Goal: Transaction & Acquisition: Purchase product/service

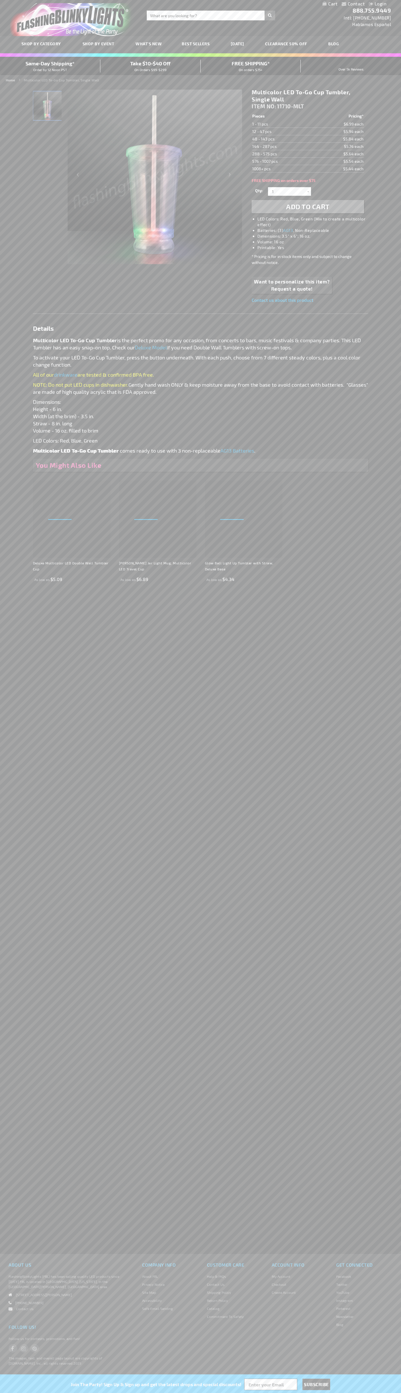
click at [308, 207] on span "Add to Cart" at bounding box center [308, 206] width 44 height 8
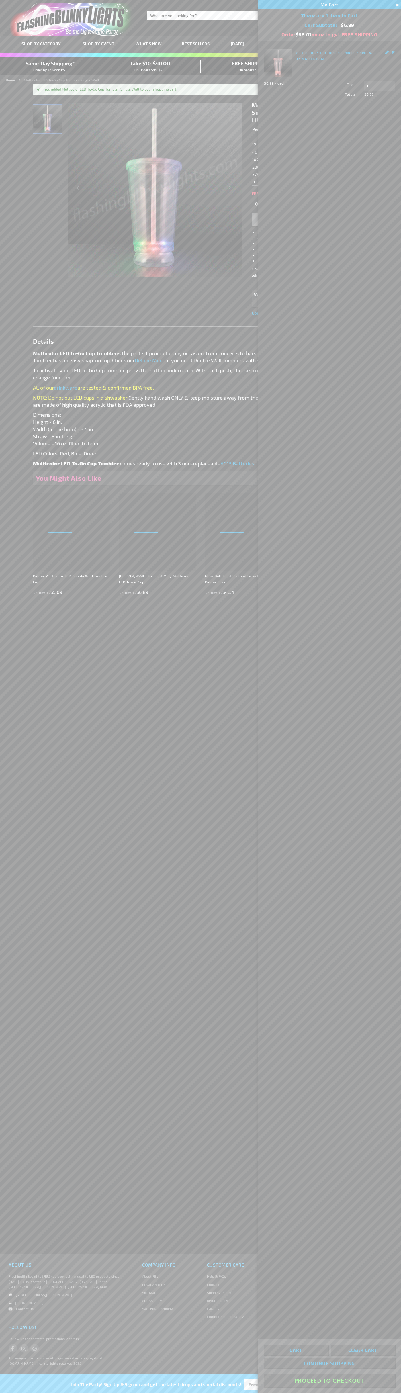
click at [329, 1381] on button "Proceed To Checkout" at bounding box center [329, 1380] width 131 height 13
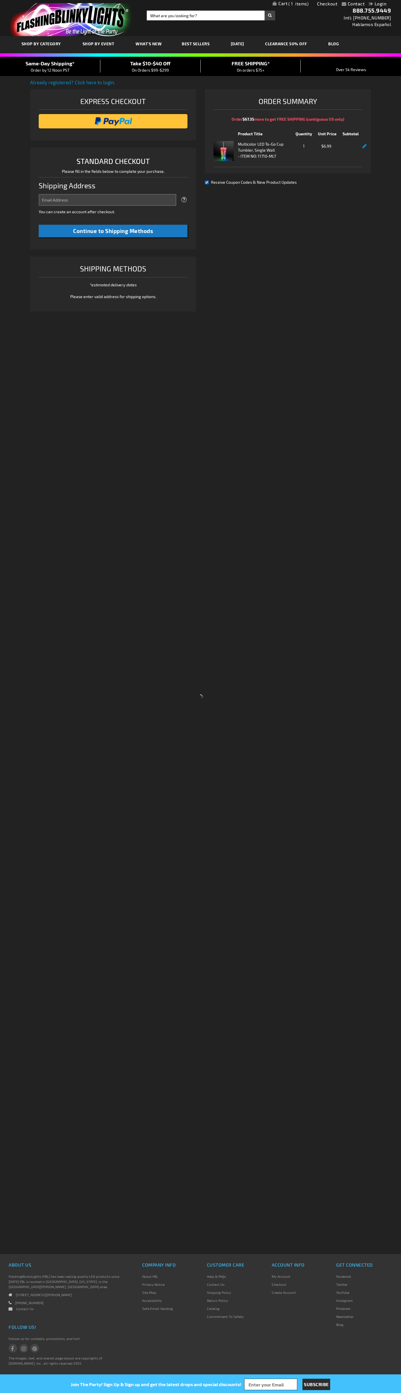
select select "US"
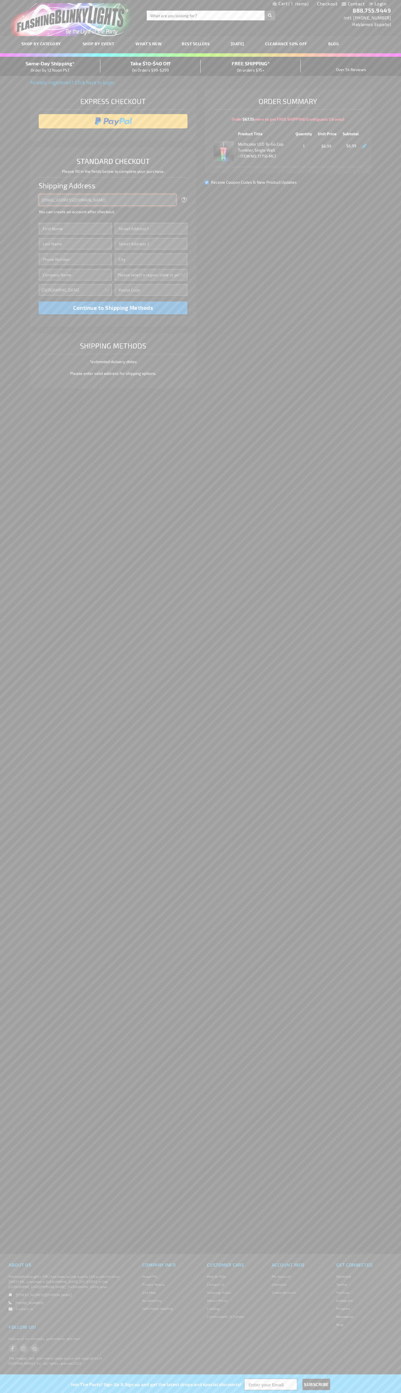
type input "[EMAIL_ADDRESS][DOMAIN_NAME]"
type input "[PERSON_NAME]"
type input "[STREET_ADDRESS][PERSON_NAME]"
type input "First floor"
type input "coral gables"
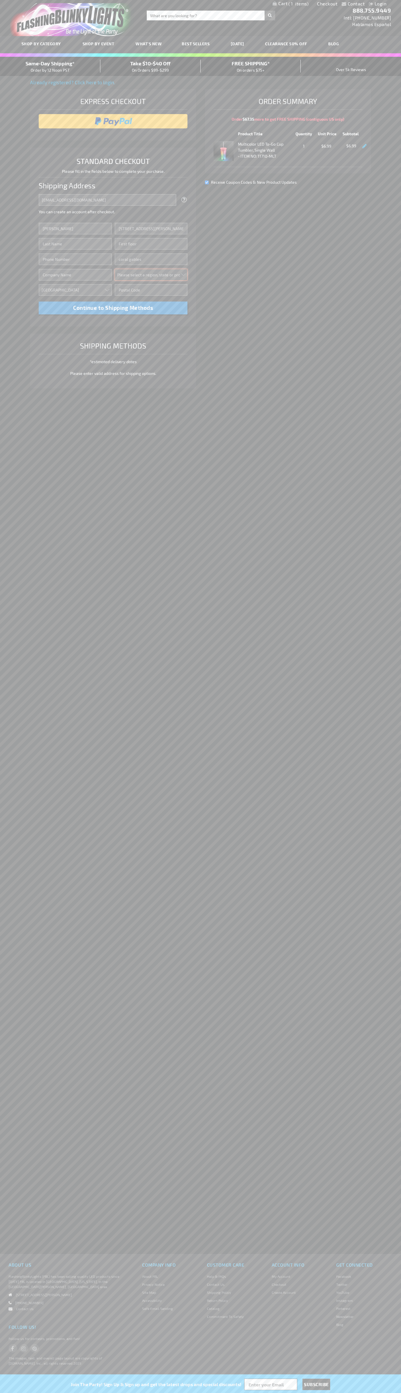
select select "18"
type input "33134"
type input "[PERSON_NAME]"
type input "6502530000"
type input "[PERSON_NAME]"
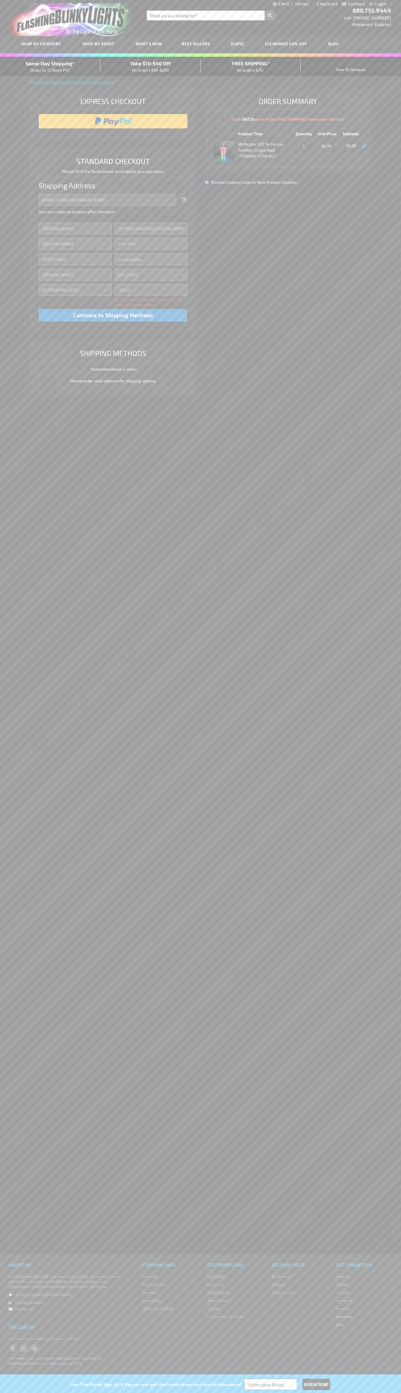
click at [50, 66] on div "Same-Day Shipping* Order by 12 Noon PST" at bounding box center [50, 66] width 100 height 13
click at [113, 121] on input "image" at bounding box center [113, 121] width 143 height 11
